Goal: Transaction & Acquisition: Pay Your Bill

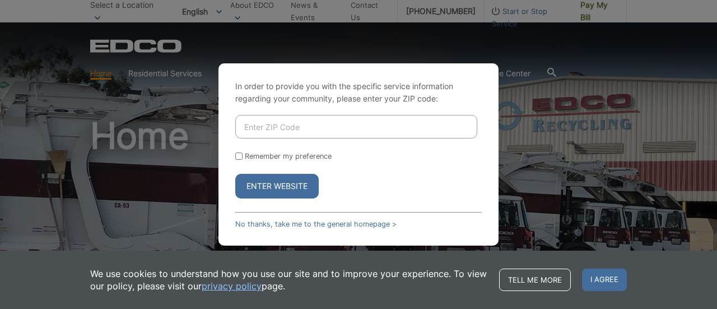
click at [242, 158] on input "Remember my preference" at bounding box center [238, 155] width 7 height 7
checkbox input "false"
click at [253, 223] on link "No thanks, take me to the general homepage >" at bounding box center [315, 224] width 161 height 8
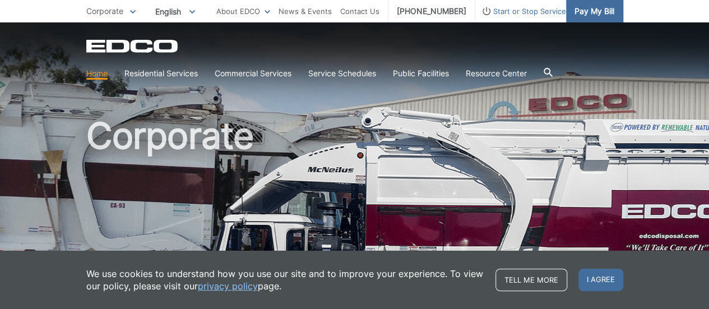
click at [595, 7] on span "Pay My Bill" at bounding box center [594, 11] width 40 height 12
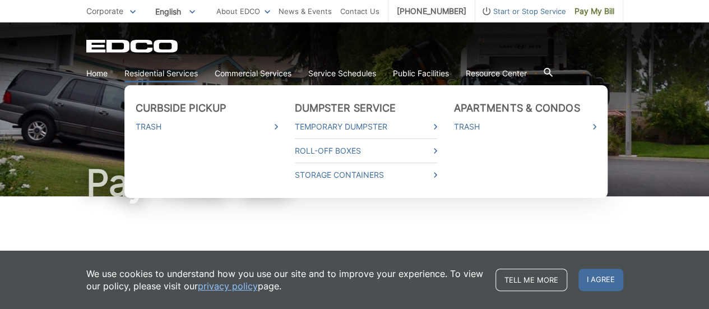
click at [145, 73] on link "Residential Services" at bounding box center [160, 73] width 73 height 12
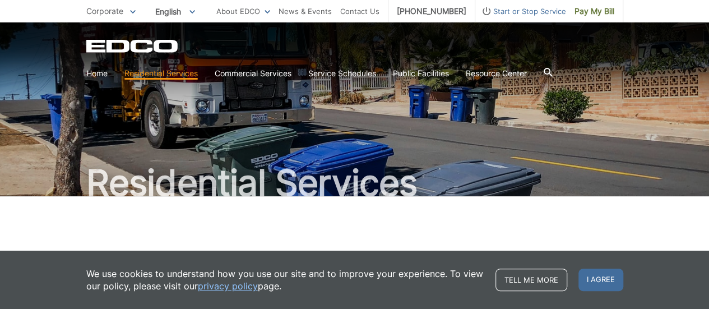
click at [641, 122] on div "Residential Services" at bounding box center [354, 109] width 709 height 174
click at [130, 12] on icon at bounding box center [133, 12] width 6 height 4
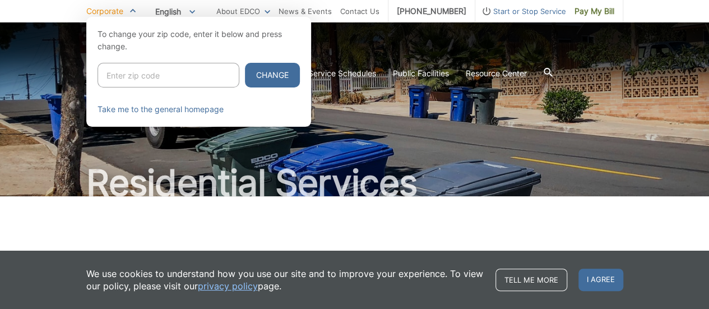
click at [44, 14] on div "Corporate To change your zip code, enter it below and press change. Change Take…" at bounding box center [354, 11] width 709 height 22
click at [523, 10] on span "Start or Stop Service" at bounding box center [520, 11] width 91 height 12
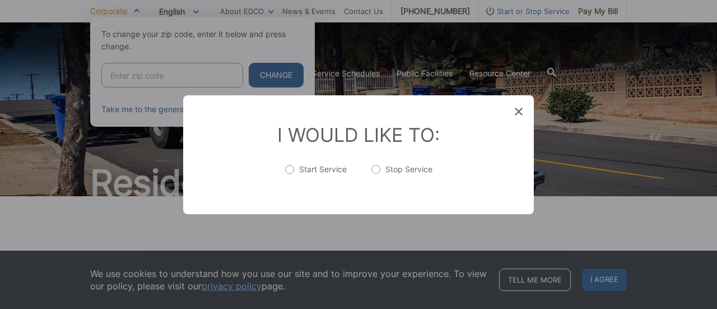
click at [519, 113] on icon at bounding box center [519, 112] width 8 height 8
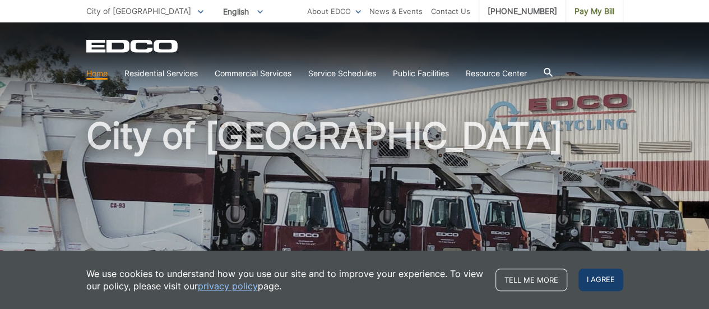
click at [599, 278] on span "I agree" at bounding box center [600, 279] width 45 height 22
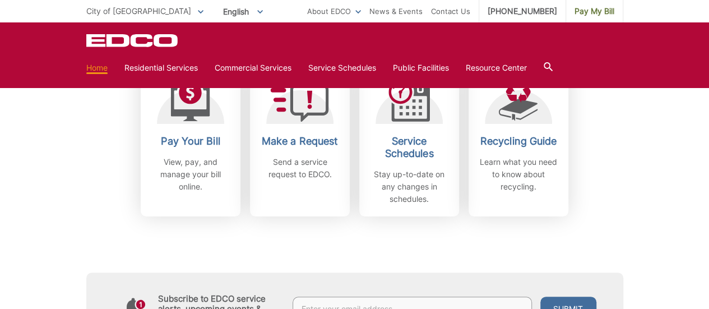
scroll to position [332, 0]
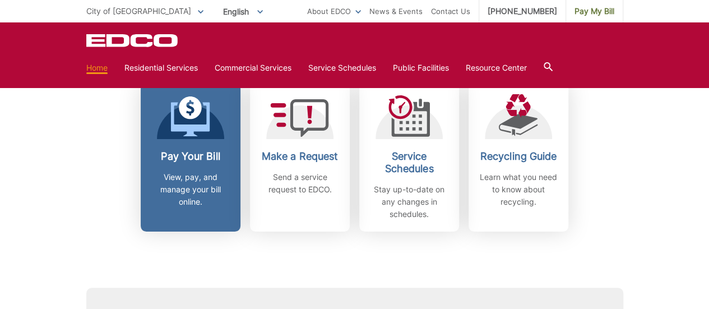
click at [194, 156] on h2 "Pay Your Bill" at bounding box center [190, 156] width 83 height 12
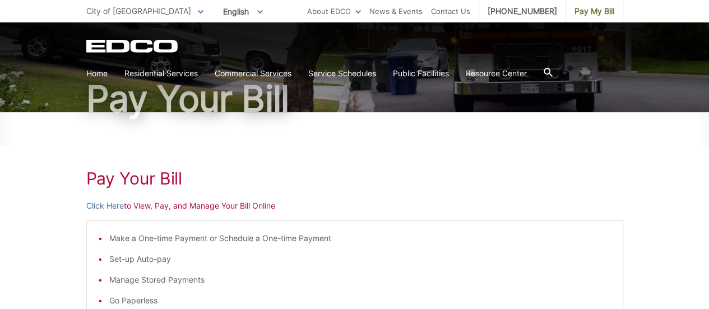
scroll to position [85, 0]
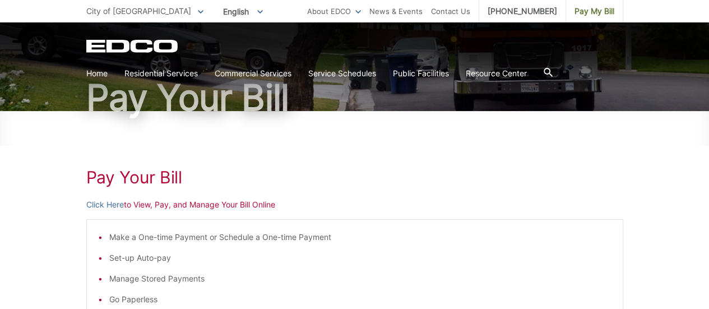
click at [180, 202] on p "Click Here to View, Pay, and Manage Your Bill Online" at bounding box center [354, 204] width 537 height 12
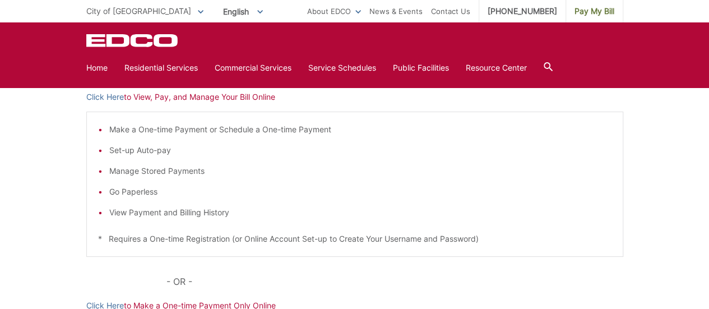
scroll to position [160, 0]
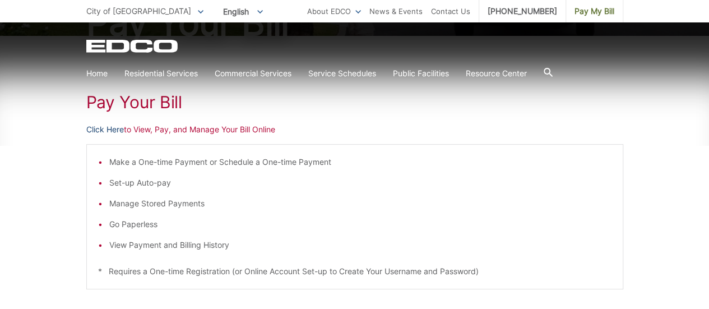
click at [118, 131] on link "Click Here" at bounding box center [105, 129] width 38 height 12
